Goal: Communication & Community: Answer question/provide support

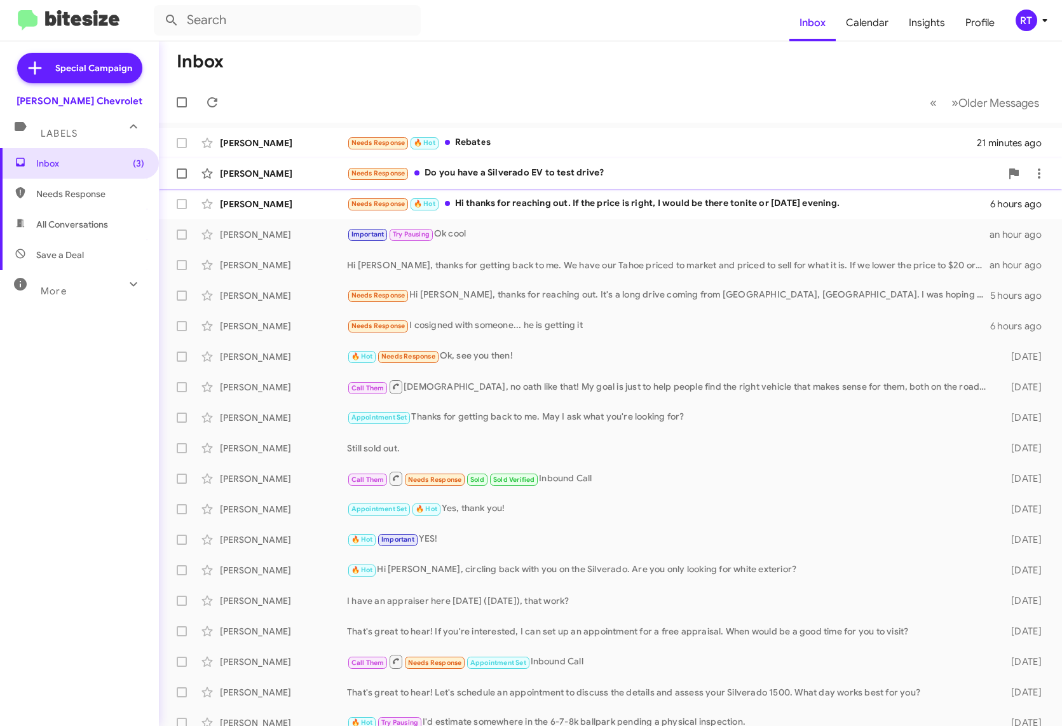
click at [458, 175] on div "Needs Response Do you have a Silverado EV to test drive?" at bounding box center [674, 173] width 654 height 15
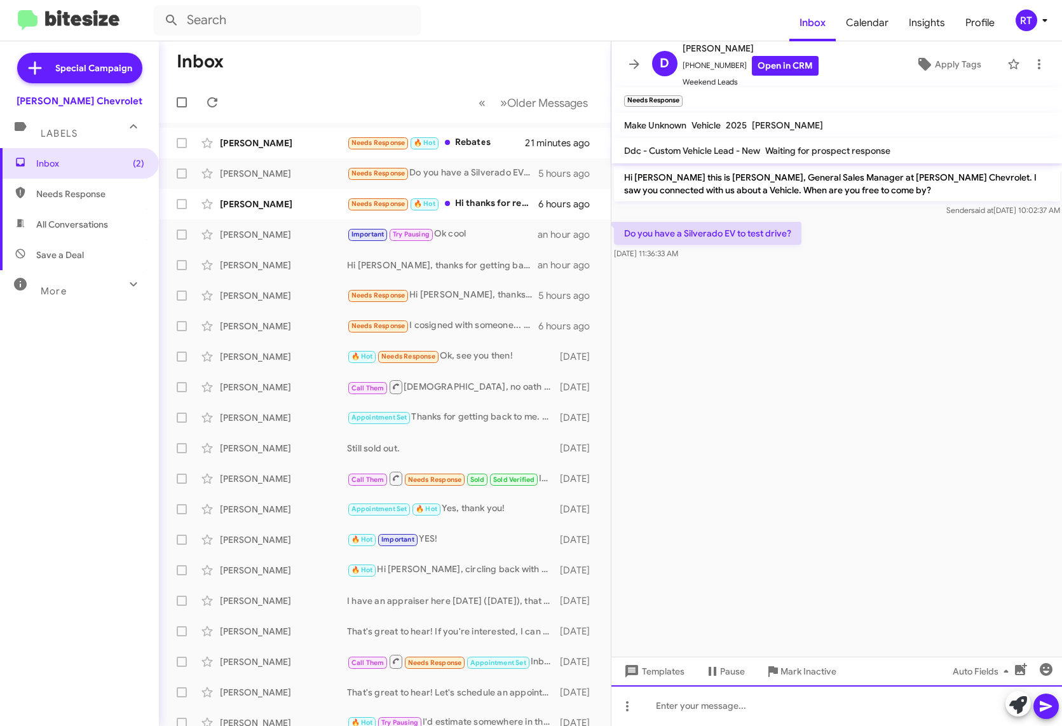
click at [679, 708] on div at bounding box center [836, 705] width 451 height 41
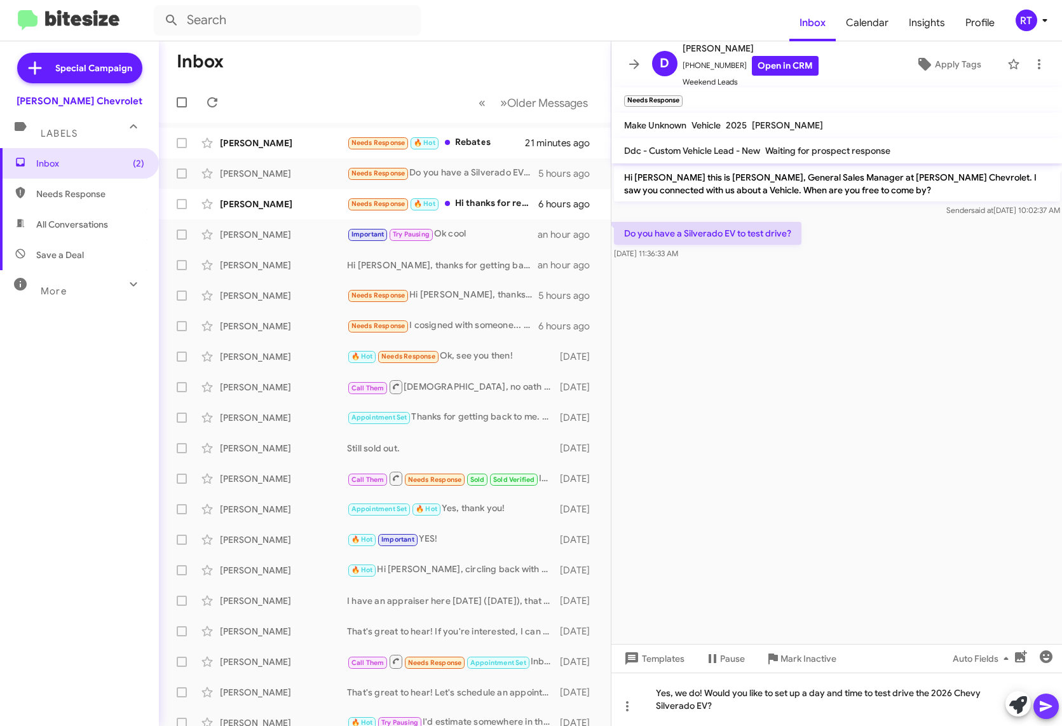
click at [1037, 707] on button at bounding box center [1045, 705] width 25 height 25
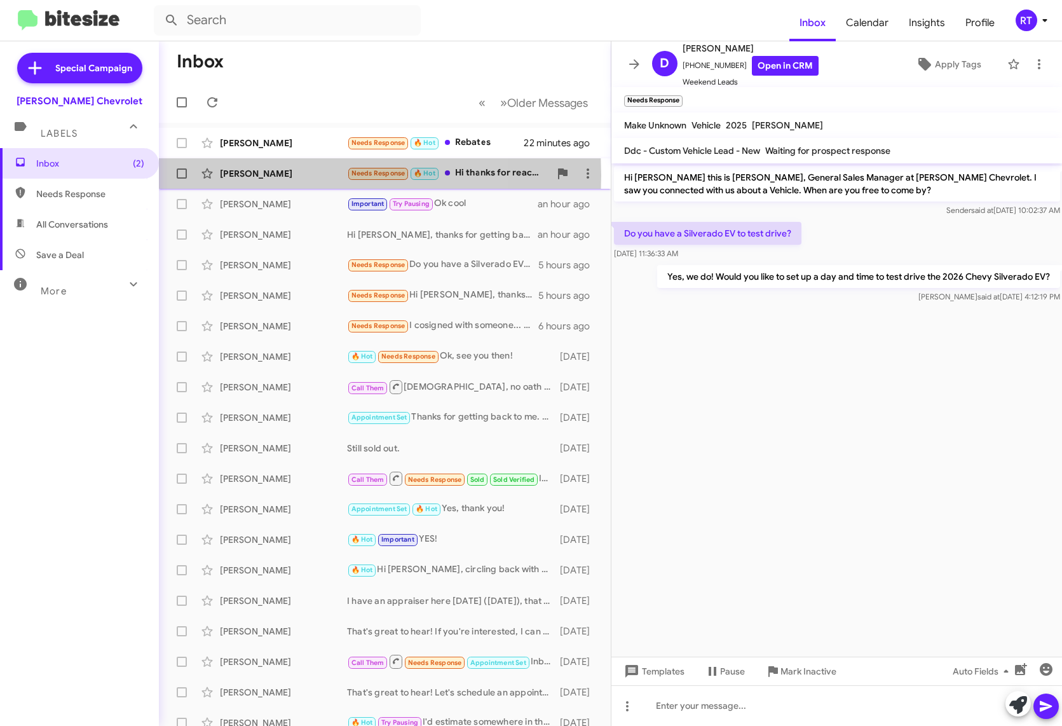
click at [231, 175] on div "[PERSON_NAME]" at bounding box center [283, 173] width 127 height 13
